Goal: Task Accomplishment & Management: Manage account settings

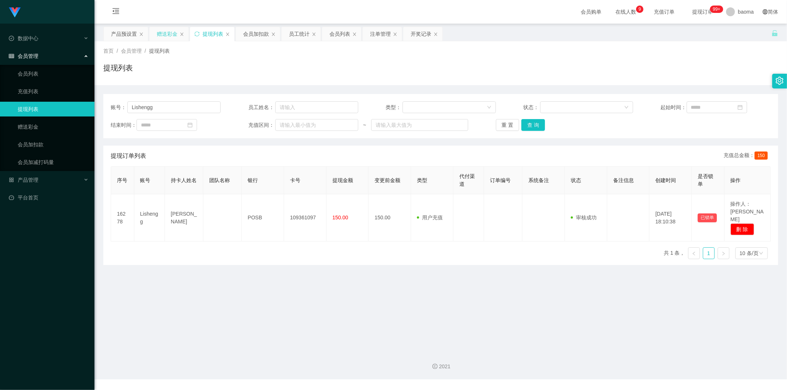
click at [164, 32] on div "赠送彩金" at bounding box center [167, 34] width 21 height 14
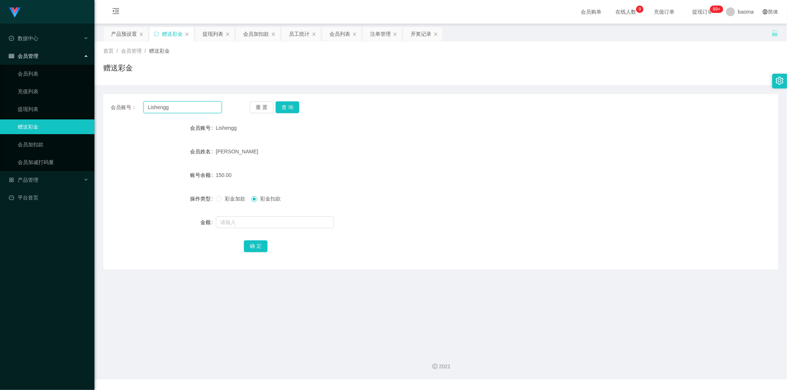
drag, startPoint x: 189, startPoint y: 109, endPoint x: 115, endPoint y: 99, distance: 75.2
click at [115, 99] on div "会员账号： Lishengg 重 置 查 询 会员账号 Lishengg 会员姓名 LIU LISHENG 账号余额 150.00 操作类型 彩金加款 彩金扣…" at bounding box center [440, 182] width 675 height 176
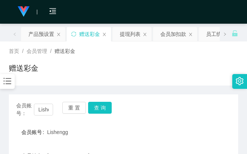
click at [194, 70] on div "赠送彩金" at bounding box center [124, 70] width 230 height 17
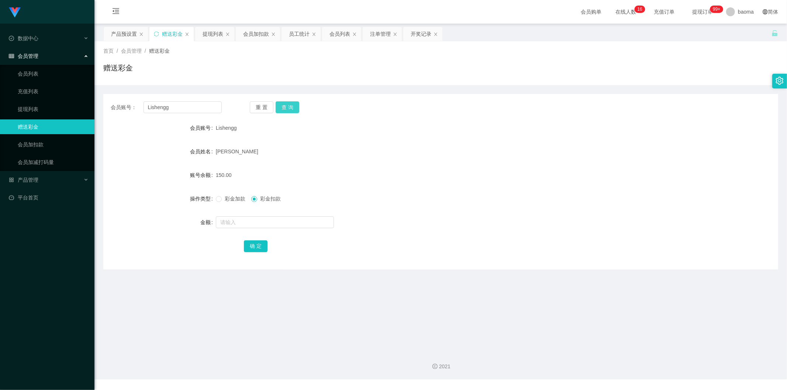
click at [247, 107] on button "查 询" at bounding box center [288, 107] width 24 height 12
click at [230, 153] on input "text" at bounding box center [275, 223] width 118 height 12
type input "100"
click at [247, 153] on button "确 定" at bounding box center [256, 247] width 24 height 12
click at [247, 30] on div "会员加扣款" at bounding box center [256, 34] width 26 height 14
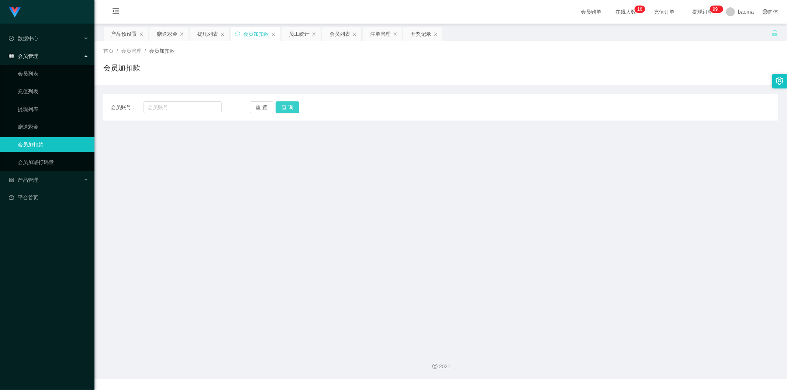
click at [247, 103] on button "查 询" at bounding box center [288, 107] width 24 height 12
drag, startPoint x: 157, startPoint y: 108, endPoint x: 162, endPoint y: 107, distance: 4.6
click at [158, 108] on input "text" at bounding box center [183, 107] width 79 height 12
click at [247, 34] on div "会员列表" at bounding box center [340, 34] width 21 height 14
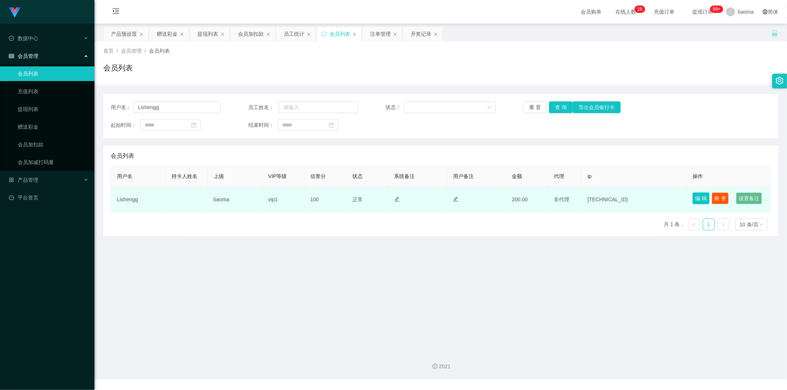
click at [247, 153] on button "编 辑" at bounding box center [701, 199] width 17 height 12
type input "Lishengg"
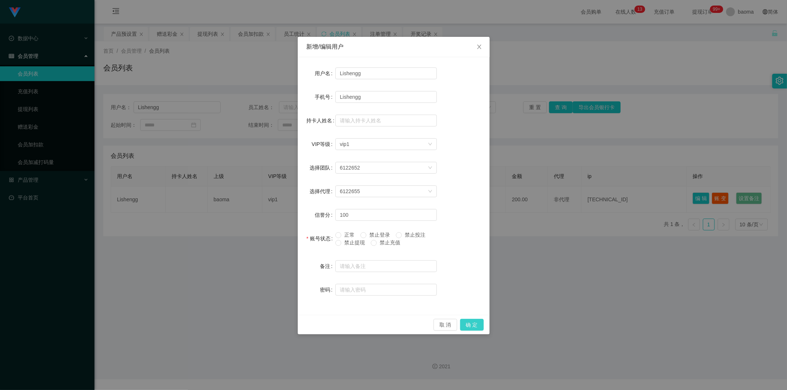
click at [247, 153] on button "确 定" at bounding box center [472, 325] width 24 height 12
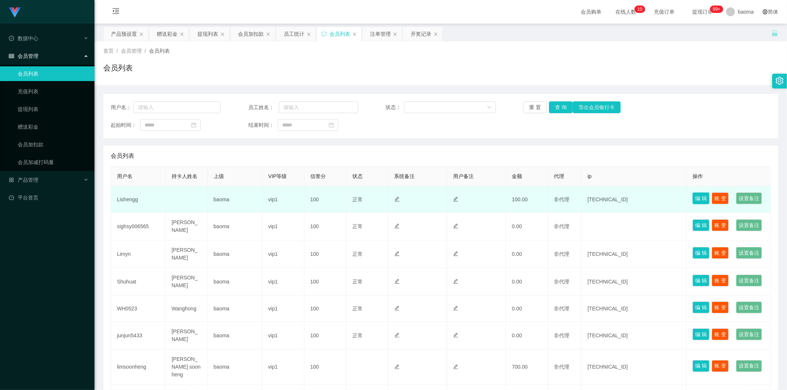
click at [694, 197] on button "编 辑" at bounding box center [701, 199] width 17 height 12
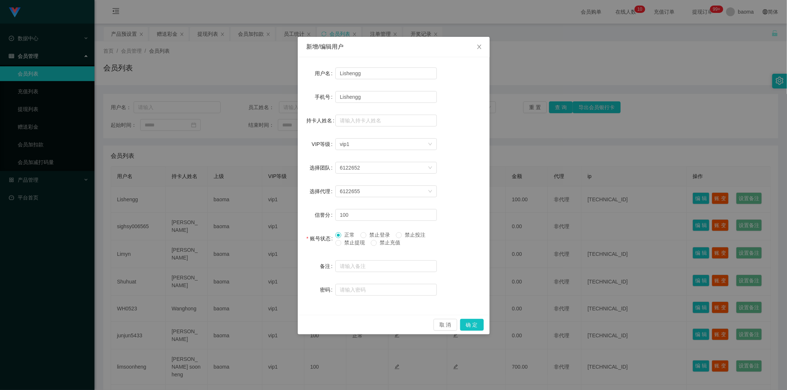
click at [344, 240] on span "禁止提现" at bounding box center [354, 243] width 27 height 6
click at [472, 323] on button "确 定" at bounding box center [472, 325] width 24 height 12
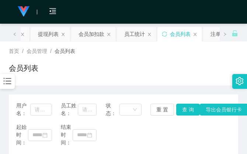
click at [190, 62] on div "首页 / 会员管理 / 会员列表 / 会员列表" at bounding box center [124, 63] width 230 height 32
click at [152, 61] on div "首页 / 会员管理 / 会员列表 / 会员列表" at bounding box center [124, 63] width 230 height 32
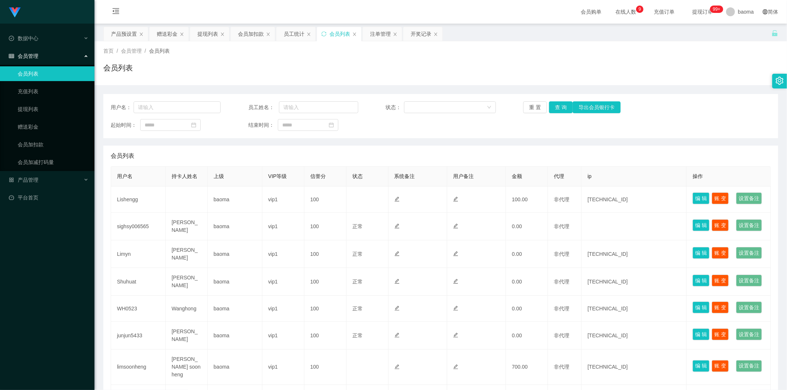
click at [340, 34] on div "会员列表" at bounding box center [340, 34] width 21 height 14
click at [190, 103] on input "text" at bounding box center [177, 107] width 87 height 12
paste input "Lishengg"
type input "Lishengg"
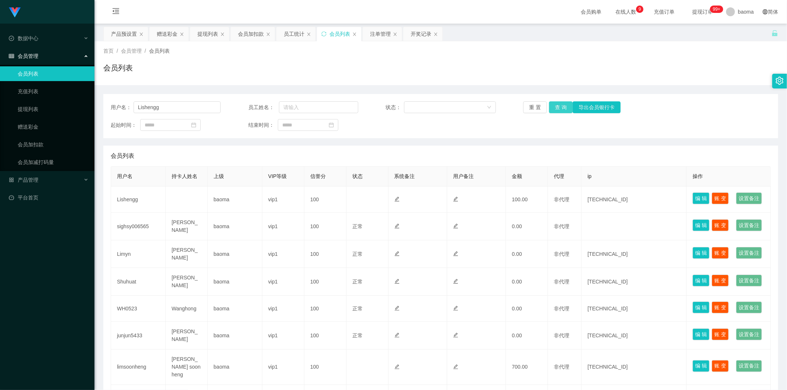
click at [556, 106] on button "查 询" at bounding box center [561, 107] width 24 height 12
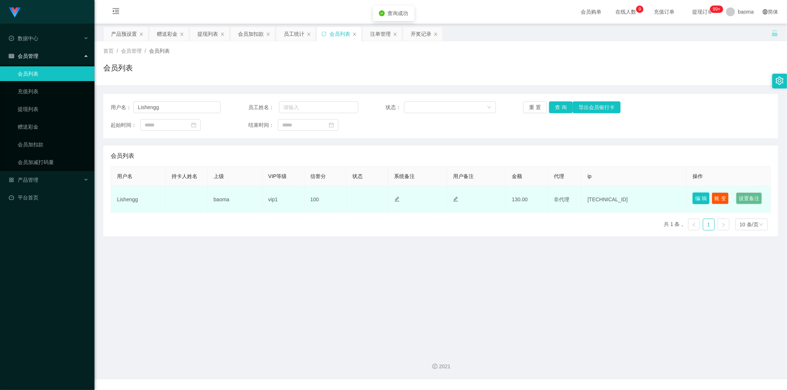
click at [697, 196] on button "编 辑" at bounding box center [701, 199] width 17 height 12
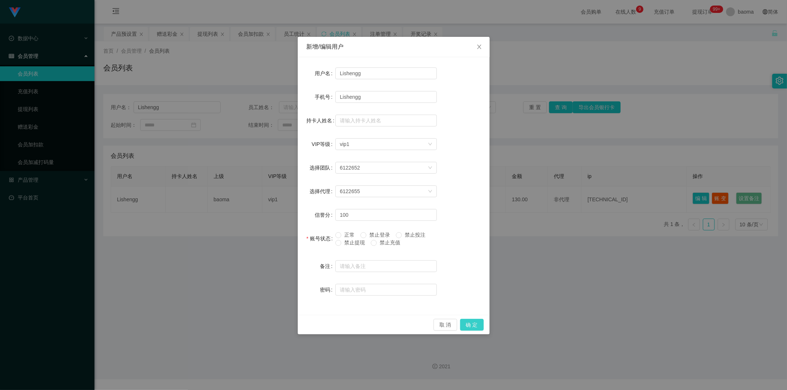
drag, startPoint x: 483, startPoint y: 324, endPoint x: 479, endPoint y: 325, distance: 3.8
click at [482, 324] on button "确 定" at bounding box center [472, 325] width 24 height 12
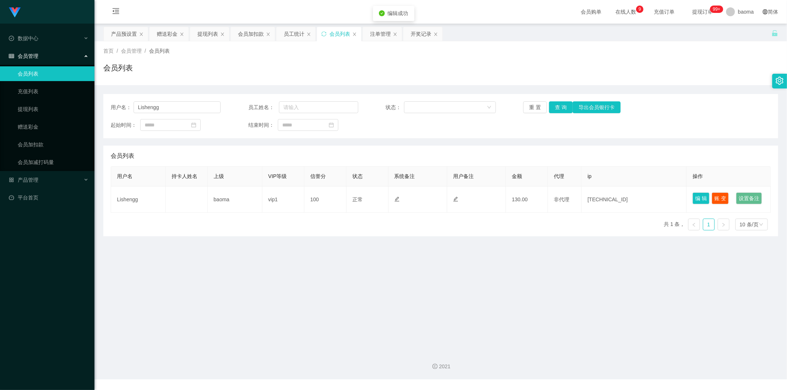
click at [505, 296] on main "关闭左侧 关闭右侧 关闭其它 刷新页面 产品预设置 赠送彩金 提现列表 会员加扣款 员工统计 会员列表 注单管理 开奖记录 首页 / 会员管理 / 会员列表 …" at bounding box center [440, 185] width 693 height 322
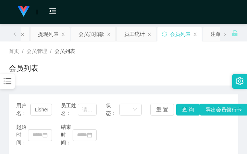
drag, startPoint x: 169, startPoint y: 56, endPoint x: 175, endPoint y: 47, distance: 11.0
click at [169, 56] on div "首页 / 会员管理 / 会员列表 / 会员列表" at bounding box center [124, 63] width 230 height 32
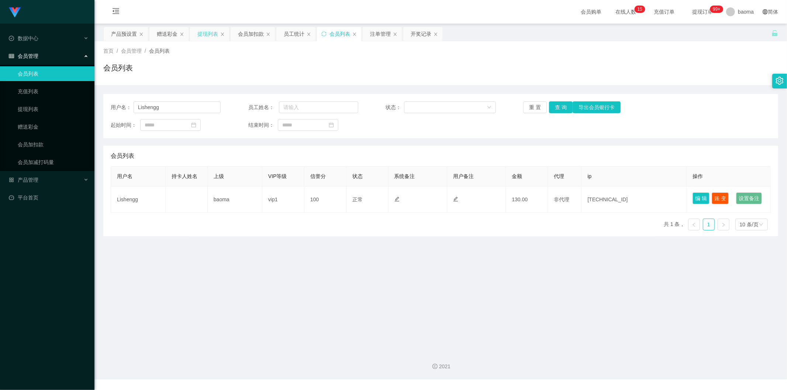
click at [213, 35] on div "提现列表" at bounding box center [207, 34] width 21 height 14
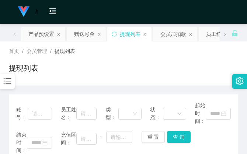
click at [192, 65] on div "提现列表" at bounding box center [124, 70] width 230 height 17
click at [193, 72] on div "提现列表" at bounding box center [124, 70] width 230 height 17
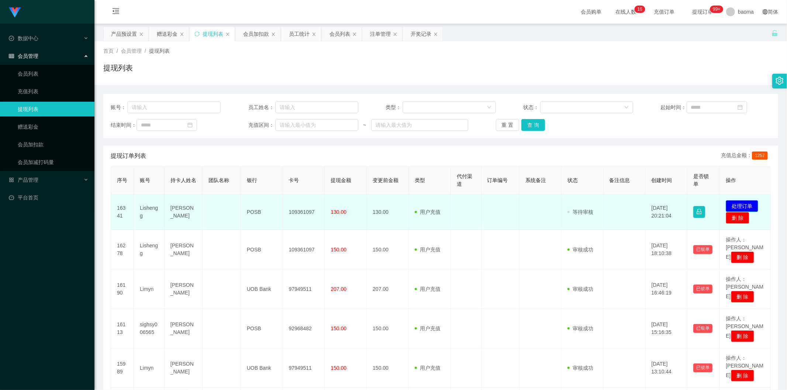
click at [740, 203] on button "处理订单" at bounding box center [742, 206] width 32 height 12
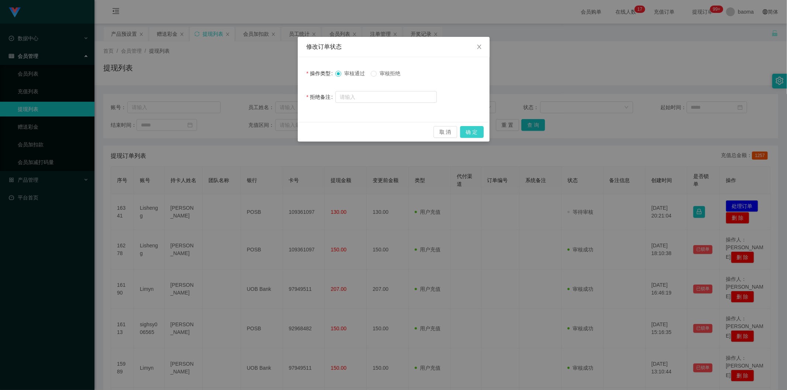
click at [472, 130] on button "确 定" at bounding box center [472, 132] width 24 height 12
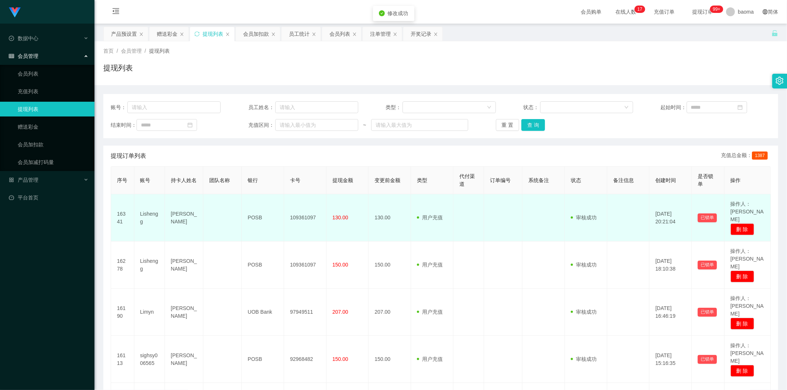
click at [307, 212] on td "109361097" at bounding box center [305, 218] width 42 height 47
copy td "109361097"
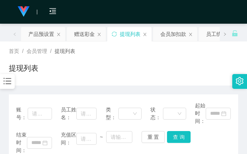
click at [177, 69] on div "提现列表" at bounding box center [124, 70] width 230 height 17
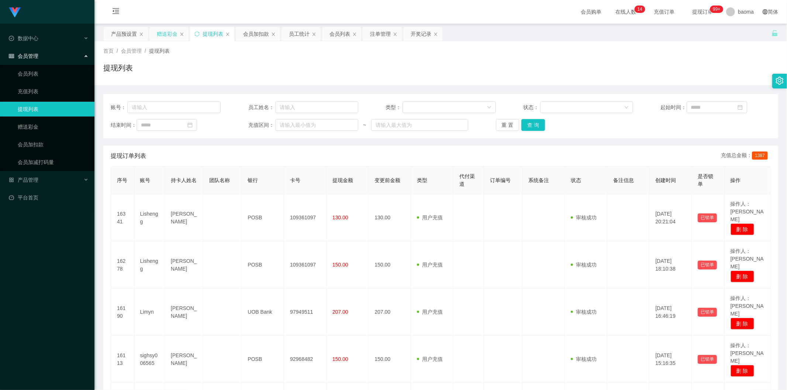
click at [165, 31] on div "赠送彩金" at bounding box center [167, 34] width 21 height 14
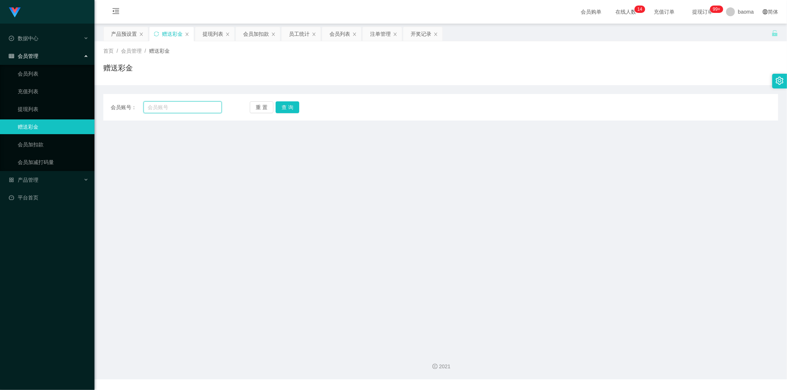
click at [190, 110] on input "text" at bounding box center [183, 107] width 79 height 12
paste input "Lishengg"
type input "Lishengg"
click at [291, 105] on button "查 询" at bounding box center [288, 107] width 24 height 12
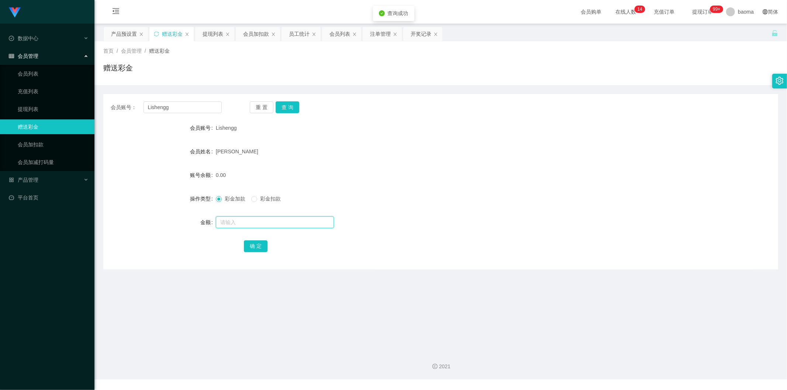
drag, startPoint x: 239, startPoint y: 224, endPoint x: 238, endPoint y: 220, distance: 3.9
click at [239, 221] on input "text" at bounding box center [275, 223] width 118 height 12
type input "80"
click at [260, 247] on button "确 定" at bounding box center [256, 247] width 24 height 12
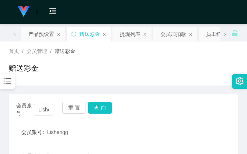
click at [185, 68] on div "赠送彩金" at bounding box center [124, 70] width 230 height 17
click at [49, 108] on input "Lishengg" at bounding box center [43, 109] width 19 height 12
paste input "myn"
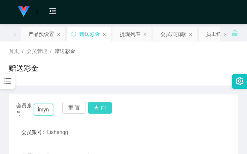
type input "Limyn"
click at [106, 107] on button "查 询" at bounding box center [100, 107] width 24 height 12
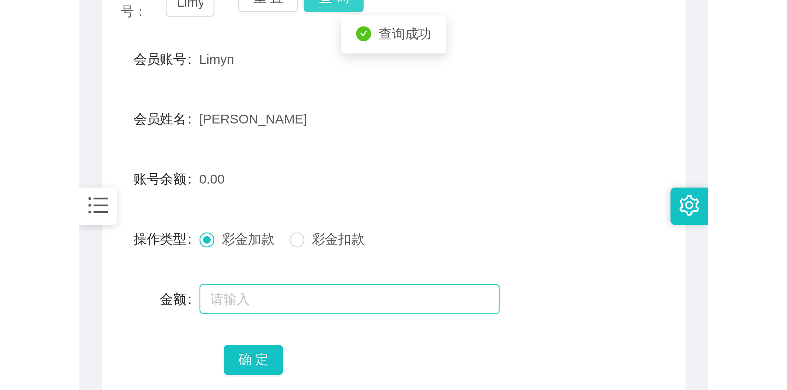
scroll to position [123, 0]
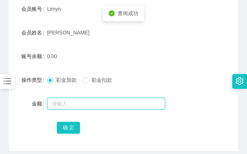
click at [78, 103] on input "text" at bounding box center [106, 103] width 118 height 12
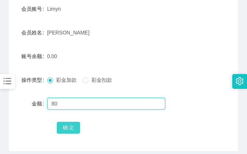
type input "80"
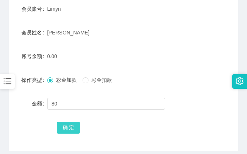
click at [70, 123] on button "确 定" at bounding box center [69, 127] width 24 height 12
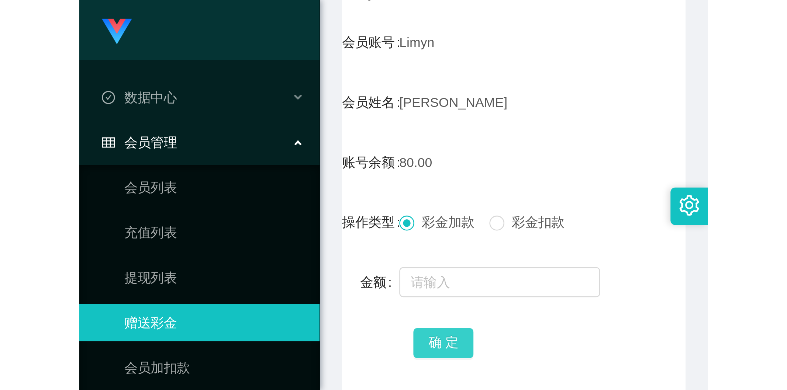
scroll to position [0, 0]
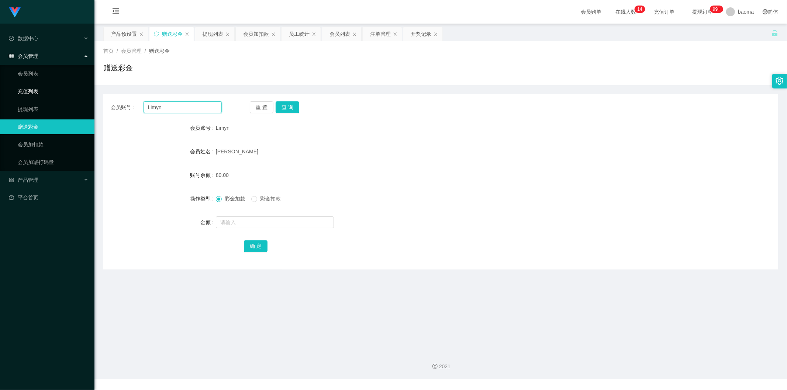
drag, startPoint x: 131, startPoint y: 96, endPoint x: 61, endPoint y: 93, distance: 69.4
click at [94, 93] on main "关闭左侧 关闭右侧 关闭其它 刷新页面 产品预设置 赠送彩金 提现列表 会员加扣款 员工统计 会员列表 注单管理 开奖记录 首页 / 会员管理 / 赠送彩金 …" at bounding box center [440, 185] width 693 height 322
paste input "sighsy006565"
type input "sighsy006565"
drag, startPoint x: 290, startPoint y: 108, endPoint x: 290, endPoint y: 112, distance: 3.7
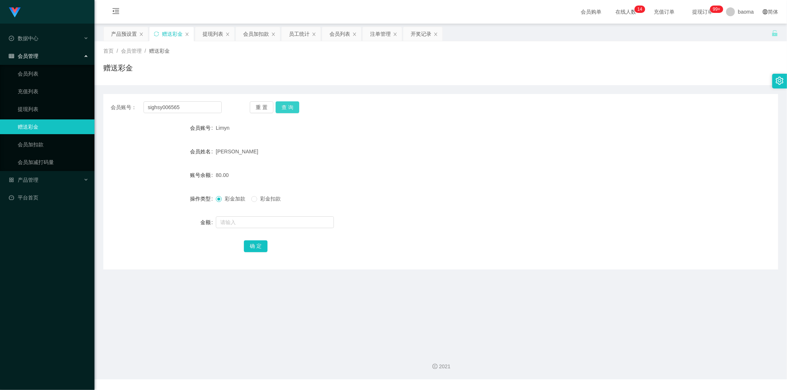
click at [290, 108] on button "查 询" at bounding box center [288, 107] width 24 height 12
click at [248, 221] on input "text" at bounding box center [275, 223] width 118 height 12
type input "300"
click at [252, 252] on button "确 定" at bounding box center [256, 247] width 24 height 12
click at [336, 34] on div "会员列表" at bounding box center [340, 34] width 21 height 14
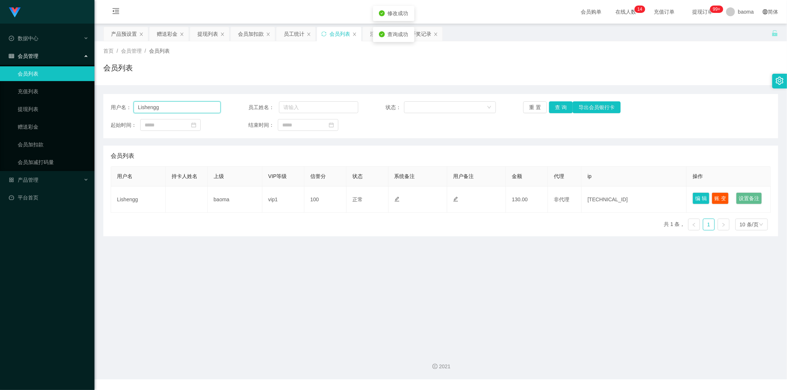
drag, startPoint x: 180, startPoint y: 107, endPoint x: 34, endPoint y: 100, distance: 145.6
click at [56, 101] on section "Jingdong工作台代理端 数据中心 会员管理 会员列表 充值列表 提现列表 赠送彩金 会员加扣款 会员加减打码量 产品管理 平台首页 保存配置 重置配置 …" at bounding box center [393, 190] width 787 height 380
paste input "sighsy006565"
type input "sighsy006565"
click at [563, 102] on button "查 询" at bounding box center [561, 107] width 24 height 12
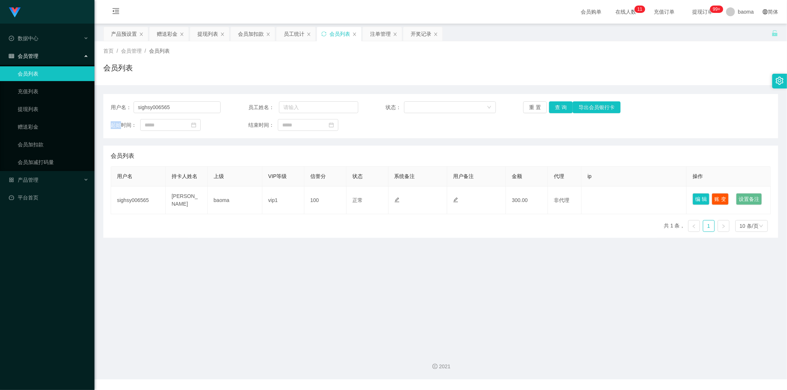
click at [563, 102] on div "重 置 查 询 导出会员银行卡" at bounding box center [578, 107] width 110 height 12
drag, startPoint x: 698, startPoint y: 195, endPoint x: 683, endPoint y: 194, distance: 14.8
click at [698, 196] on button "编 辑" at bounding box center [701, 199] width 17 height 12
type input "sighsy006565"
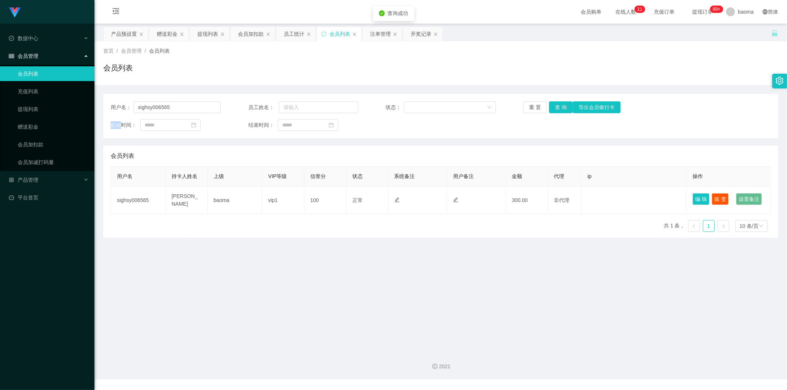
type input "[PERSON_NAME]"
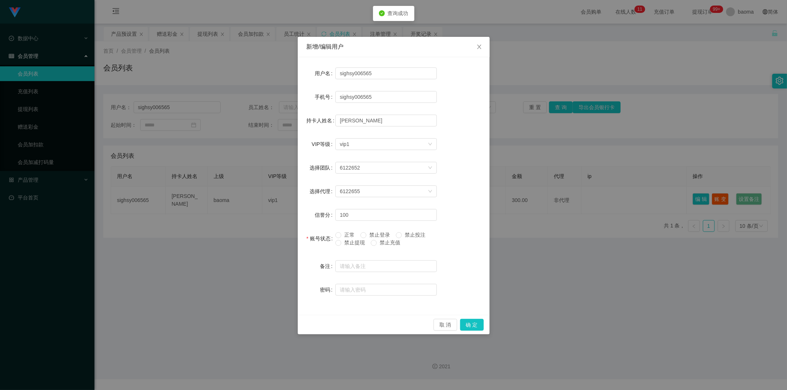
click at [348, 246] on label "禁止提现" at bounding box center [351, 243] width 32 height 8
drag, startPoint x: 467, startPoint y: 325, endPoint x: 477, endPoint y: 323, distance: 10.8
click at [469, 325] on button "确 定" at bounding box center [472, 325] width 24 height 12
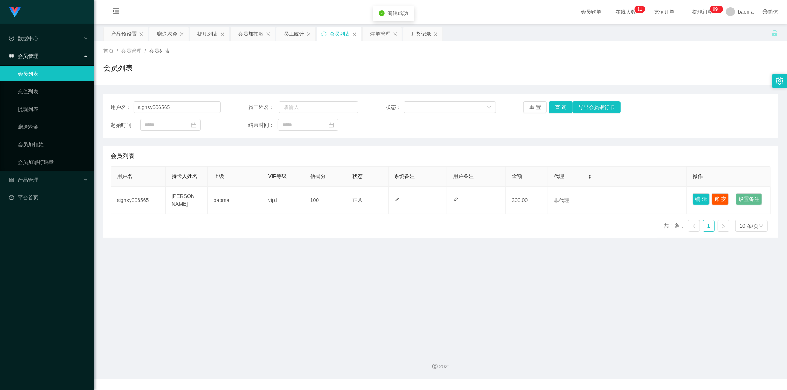
drag, startPoint x: 407, startPoint y: 245, endPoint x: 409, endPoint y: 249, distance: 4.6
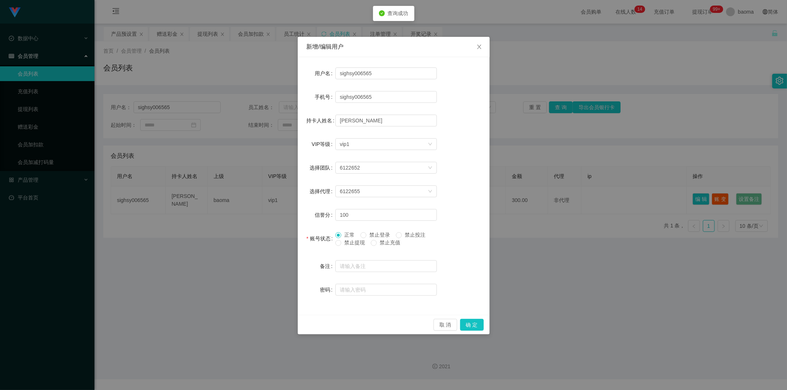
drag, startPoint x: 0, startPoint y: 0, endPoint x: 412, endPoint y: 279, distance: 497.6
click at [349, 243] on span "禁止提现" at bounding box center [354, 243] width 27 height 6
click at [470, 325] on button "确 定" at bounding box center [472, 325] width 24 height 12
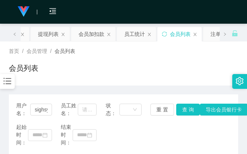
click at [139, 53] on div "首页 / 会员管理 / 会员列表 /" at bounding box center [124, 51] width 230 height 8
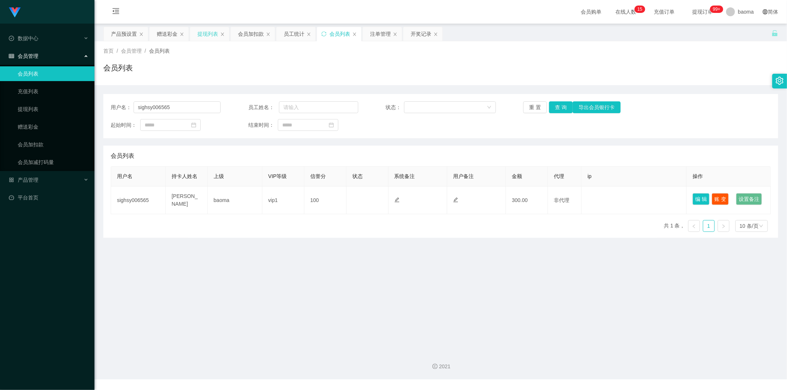
click at [209, 36] on div "提现列表" at bounding box center [207, 34] width 21 height 14
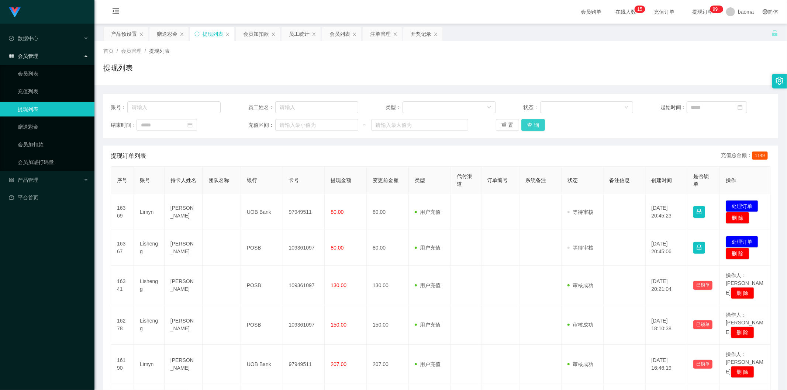
click at [536, 128] on button "查 询" at bounding box center [534, 125] width 24 height 12
click at [536, 127] on div "重 置 查 询" at bounding box center [551, 125] width 110 height 12
click at [536, 125] on button "查 询" at bounding box center [538, 125] width 32 height 12
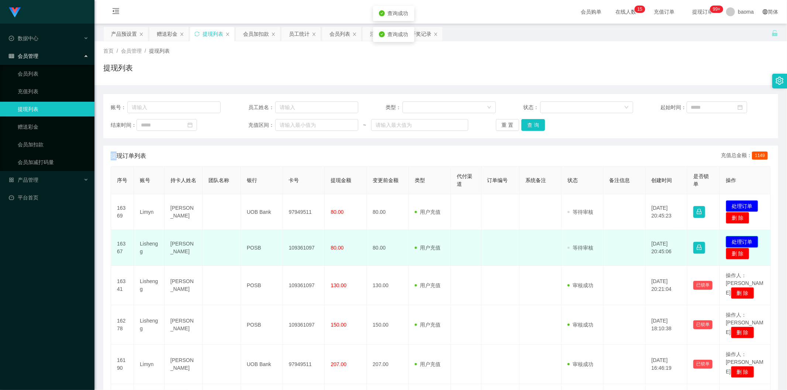
click at [736, 240] on button "处理订单" at bounding box center [742, 242] width 32 height 12
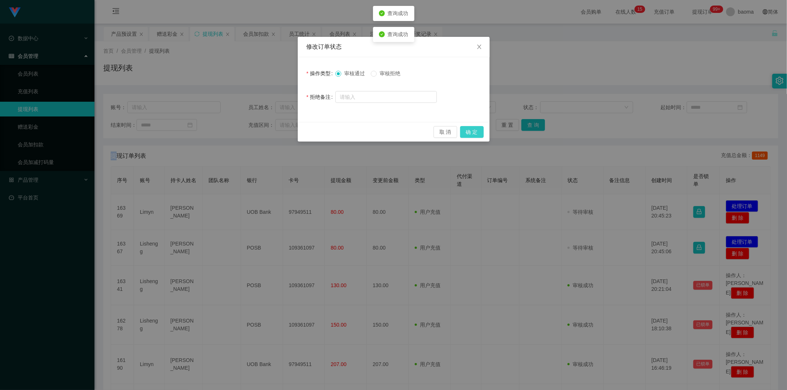
drag, startPoint x: 475, startPoint y: 134, endPoint x: 472, endPoint y: 124, distance: 9.9
click at [474, 134] on button "确 定" at bounding box center [472, 132] width 24 height 12
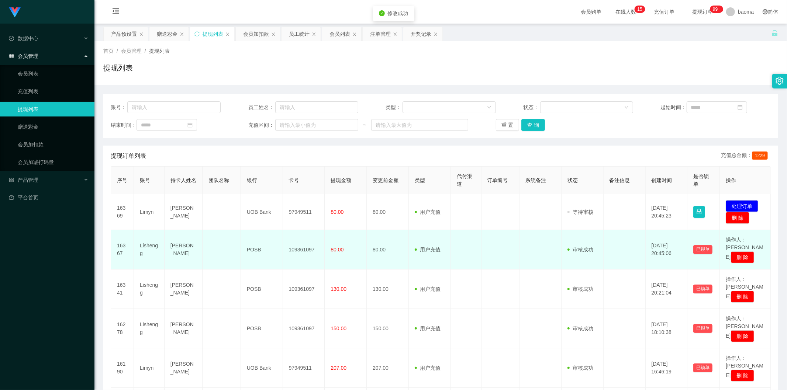
click at [305, 242] on td "109361097" at bounding box center [304, 249] width 42 height 39
copy td "109361097"
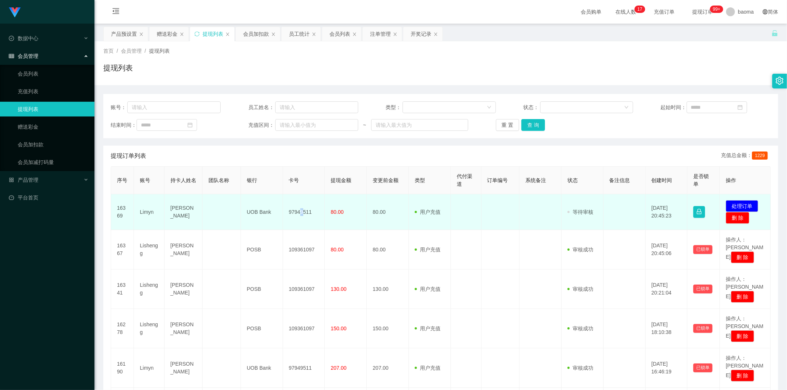
click at [300, 208] on td "97949511" at bounding box center [304, 213] width 42 height 36
click at [301, 208] on td "97949511" at bounding box center [304, 213] width 42 height 36
click at [303, 208] on td "97949511" at bounding box center [304, 213] width 42 height 36
click at [303, 209] on td "97949511" at bounding box center [304, 213] width 42 height 36
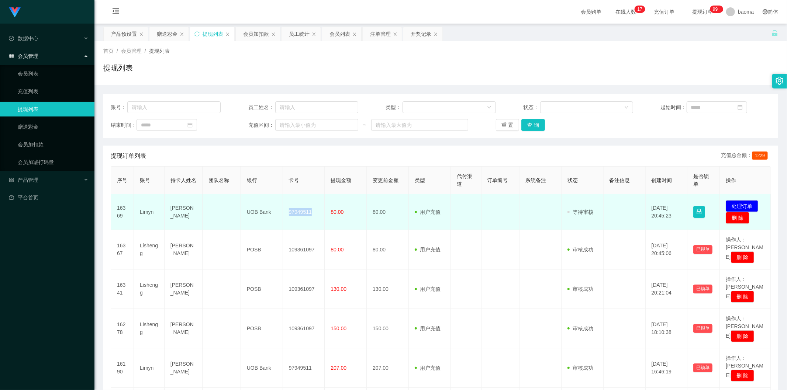
click at [303, 209] on td "97949511" at bounding box center [304, 213] width 42 height 36
copy td "97949511"
click at [737, 203] on button "处理订单" at bounding box center [742, 206] width 32 height 12
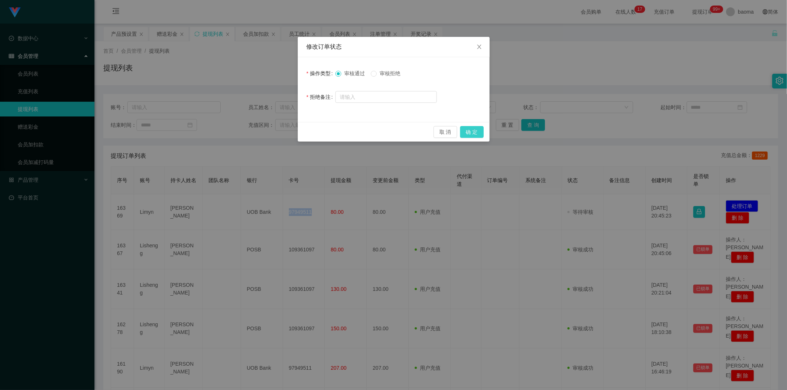
click at [469, 129] on button "确 定" at bounding box center [472, 132] width 24 height 12
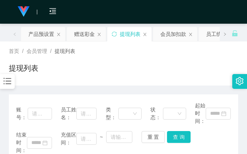
drag, startPoint x: 93, startPoint y: 69, endPoint x: 86, endPoint y: 70, distance: 6.8
click at [93, 69] on div "提现列表" at bounding box center [124, 70] width 230 height 17
drag, startPoint x: 185, startPoint y: 74, endPoint x: 187, endPoint y: 65, distance: 9.1
click at [186, 72] on div "提现列表" at bounding box center [124, 70] width 230 height 17
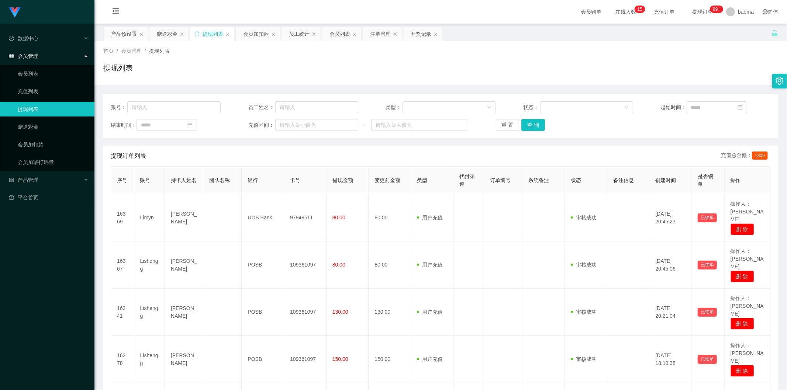
click at [213, 31] on div "提现列表" at bounding box center [213, 34] width 21 height 14
click at [342, 34] on div "会员列表" at bounding box center [340, 34] width 21 height 14
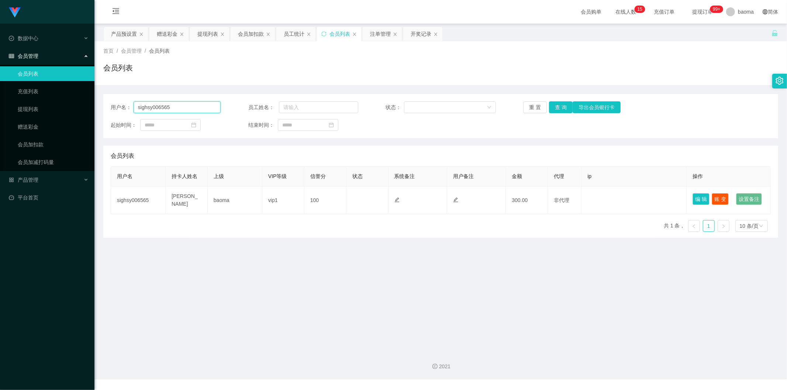
drag, startPoint x: 193, startPoint y: 106, endPoint x: 112, endPoint y: 92, distance: 82.4
click at [109, 93] on div "用户名： sighsy006565 员工姓名： 状态： 重 置 查 询 导出会员银行卡 起始时间： 结束时间： 会员列表 用户名 持卡人姓名 上级 VIP等级…" at bounding box center [440, 161] width 675 height 153
click at [560, 106] on button "查 询" at bounding box center [561, 107] width 24 height 12
drag, startPoint x: 188, startPoint y: 110, endPoint x: 27, endPoint y: 94, distance: 162.4
click at [27, 94] on section "Jingdong工作台代理端 数据中心 会员管理 会员列表 充值列表 提现列表 赠送彩金 会员加扣款 会员加减打码量 产品管理 平台首页 保存配置 重置配置 …" at bounding box center [393, 190] width 787 height 380
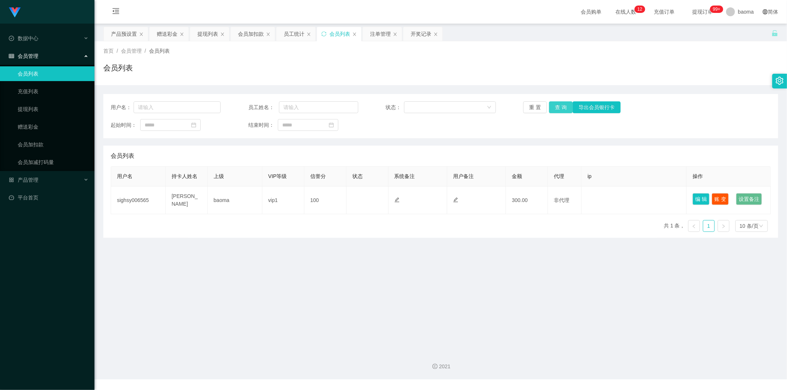
click at [558, 106] on button "查 询" at bounding box center [561, 107] width 24 height 12
drag, startPoint x: 558, startPoint y: 106, endPoint x: 565, endPoint y: 104, distance: 6.8
click at [562, 106] on div "重 置 查 询 导出会员银行卡" at bounding box center [578, 107] width 110 height 12
